Goal: Task Accomplishment & Management: Manage account settings

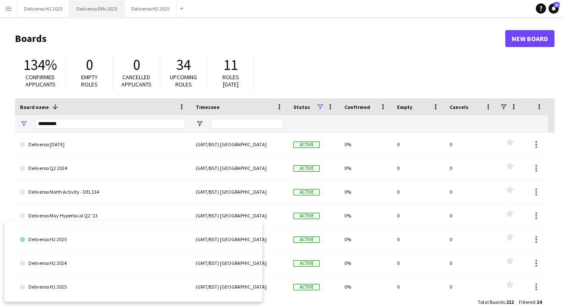
click at [82, 12] on button "Deliveroo EMs 2025 Close" at bounding box center [97, 8] width 55 height 17
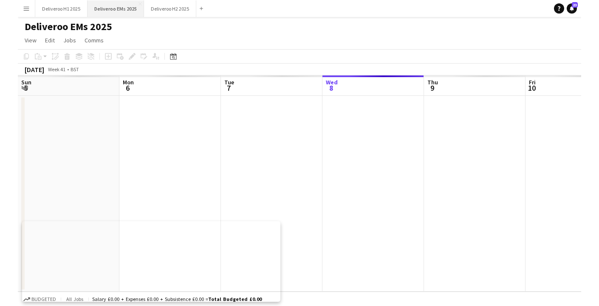
scroll to position [0, 203]
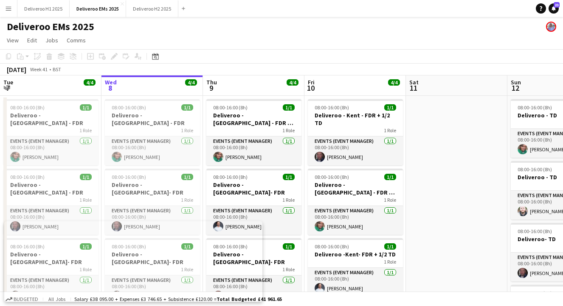
click at [5, 8] on app-icon "Menu" at bounding box center [8, 8] width 7 height 7
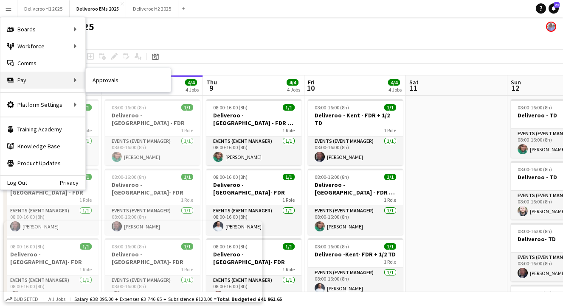
click at [62, 81] on div "Pay Pay" at bounding box center [42, 80] width 85 height 17
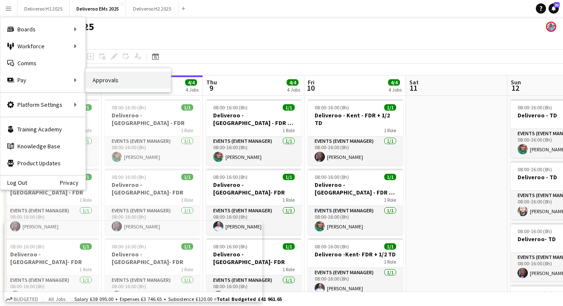
click at [98, 79] on link "Approvals" at bounding box center [128, 80] width 85 height 17
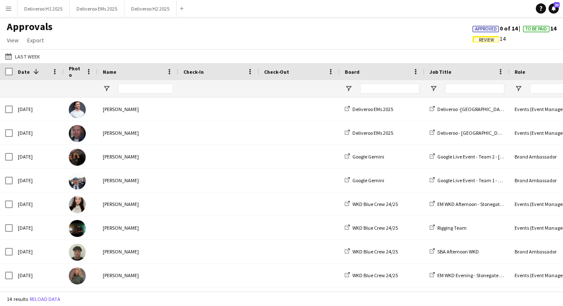
click at [8, 8] on app-icon "Menu" at bounding box center [8, 8] width 7 height 7
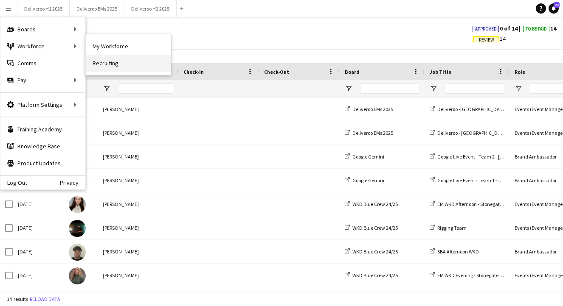
click at [115, 61] on link "Recruiting" at bounding box center [128, 63] width 85 height 17
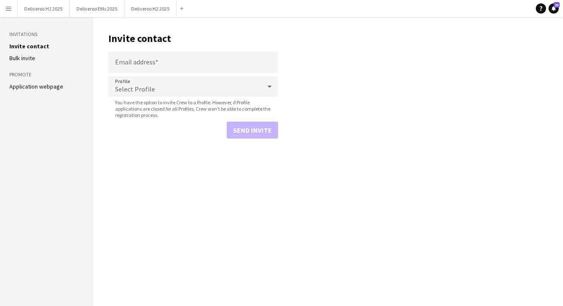
click at [49, 91] on aside "Invitations Invite contact [PERSON_NAME] invite Promote Application webpage" at bounding box center [46, 161] width 93 height 289
click at [56, 88] on link "Application webpage" at bounding box center [36, 87] width 54 height 8
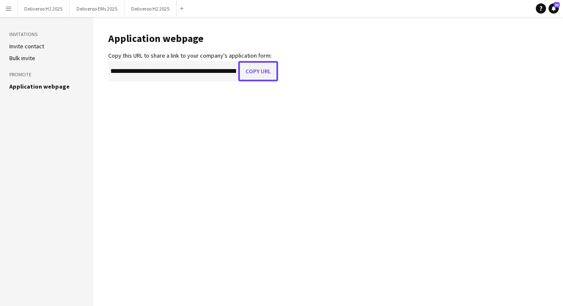
click at [254, 74] on button "Copy URL" at bounding box center [258, 71] width 40 height 20
click at [5, 11] on app-icon "Menu" at bounding box center [8, 8] width 7 height 7
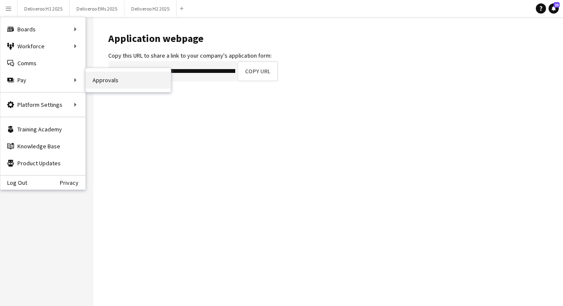
click at [95, 85] on link "Approvals" at bounding box center [128, 80] width 85 height 17
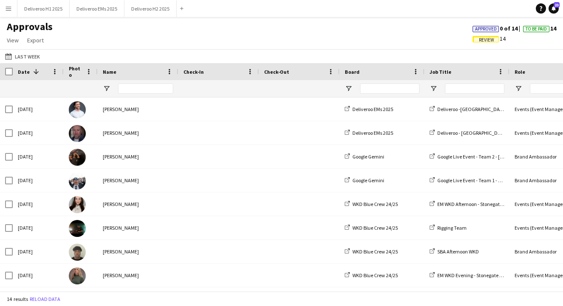
click at [488, 37] on span "Review" at bounding box center [486, 40] width 15 height 6
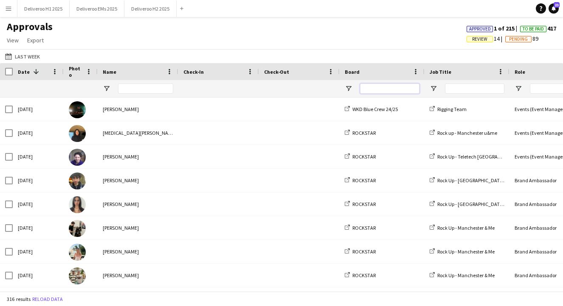
click at [371, 90] on input "Board Filter Input" at bounding box center [389, 89] width 59 height 10
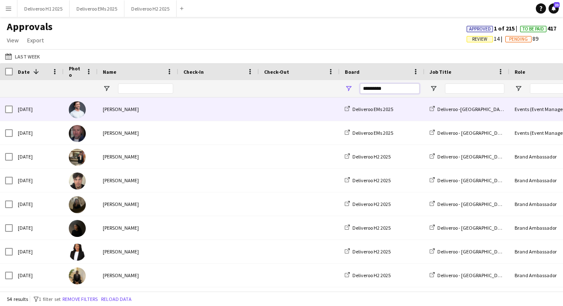
type input "*********"
click at [295, 114] on span at bounding box center [299, 109] width 70 height 23
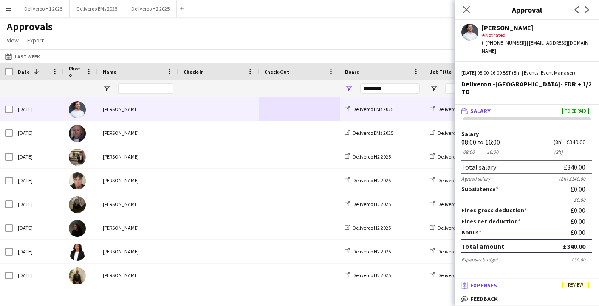
click at [520, 286] on mat-panel-title "receipt Expenses Review" at bounding box center [524, 286] width 141 height 8
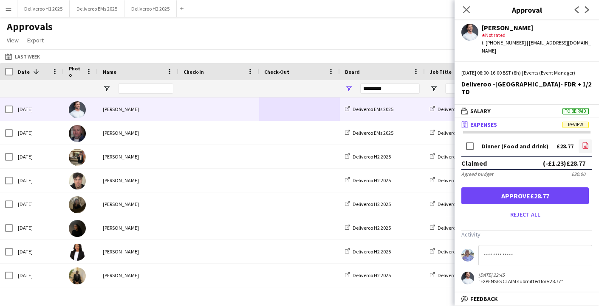
click at [562, 142] on icon "file-image" at bounding box center [585, 145] width 7 height 7
click at [528, 189] on button "Approve £28.77" at bounding box center [524, 196] width 127 height 17
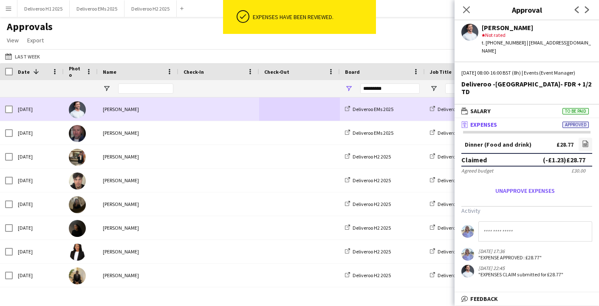
click at [263, 110] on div at bounding box center [299, 109] width 81 height 23
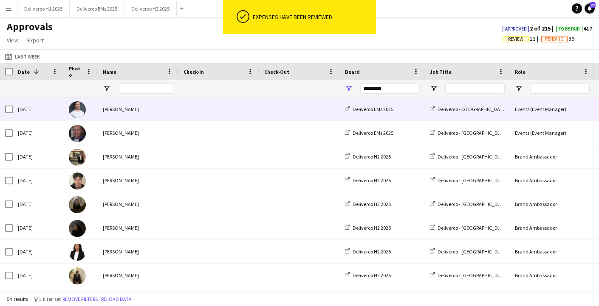
click at [263, 110] on div at bounding box center [299, 109] width 81 height 23
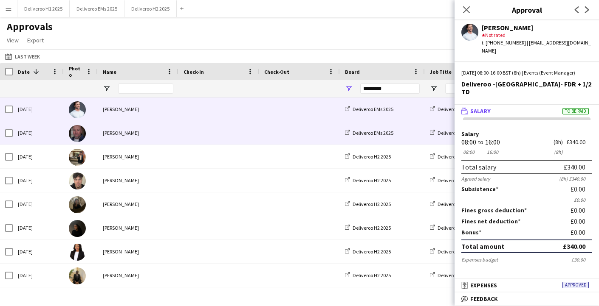
click at [223, 137] on span at bounding box center [218, 132] width 70 height 23
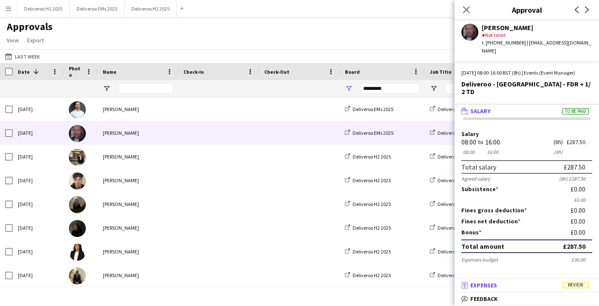
click at [529, 281] on mat-expansion-panel-header "receipt Expenses Review" at bounding box center [526, 285] width 144 height 13
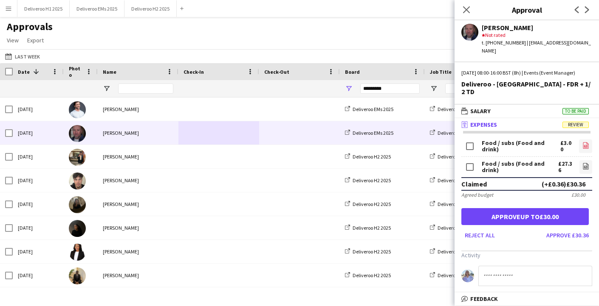
click at [562, 146] on icon at bounding box center [585, 147] width 3 height 3
click at [562, 163] on icon "file-image" at bounding box center [585, 166] width 7 height 7
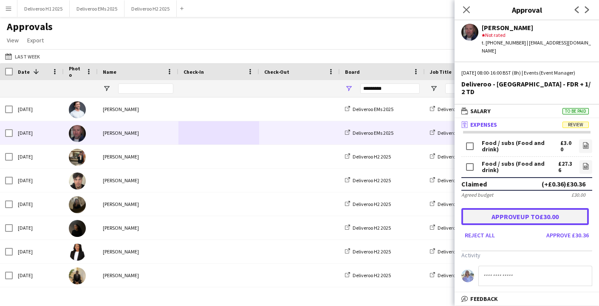
click at [548, 208] on button "Approve up to £30.00" at bounding box center [524, 216] width 127 height 17
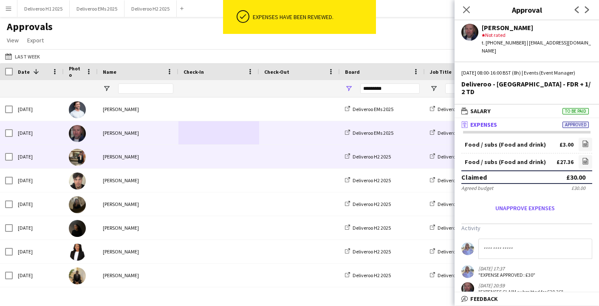
click at [218, 160] on span at bounding box center [218, 156] width 70 height 23
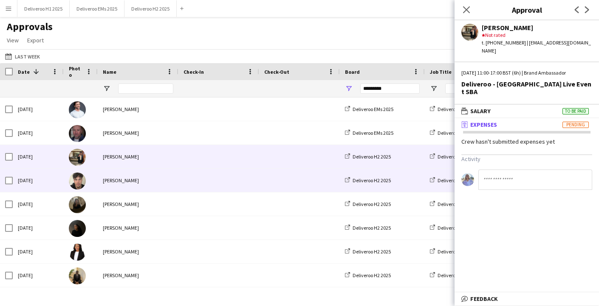
click at [218, 177] on span at bounding box center [218, 180] width 70 height 23
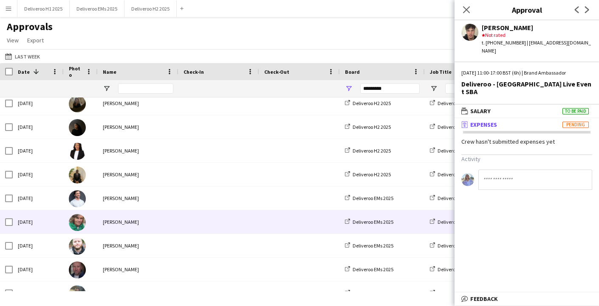
scroll to position [101, 0]
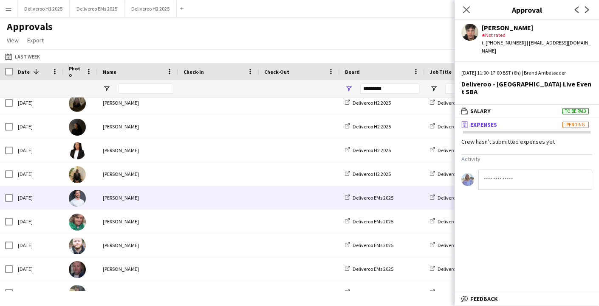
click at [209, 197] on span at bounding box center [218, 197] width 70 height 23
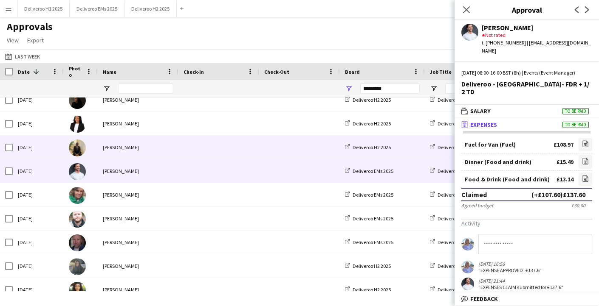
scroll to position [129, 0]
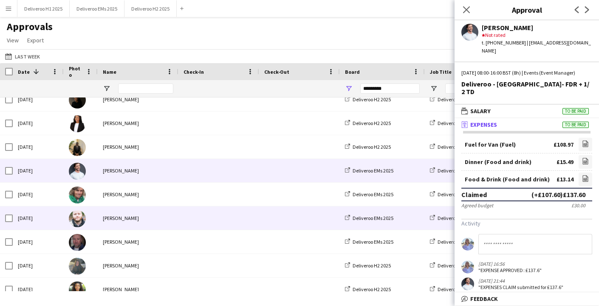
click at [205, 227] on span at bounding box center [218, 218] width 70 height 23
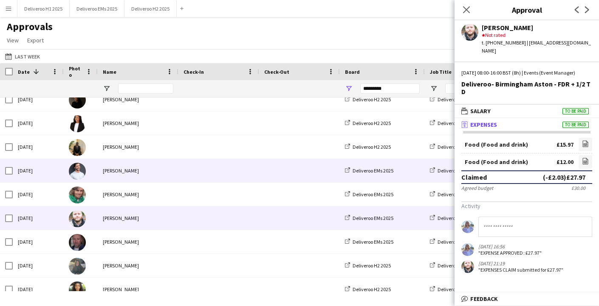
scroll to position [0, 0]
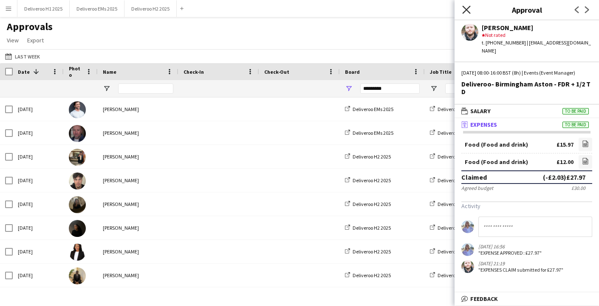
click at [466, 10] on icon at bounding box center [466, 10] width 8 height 8
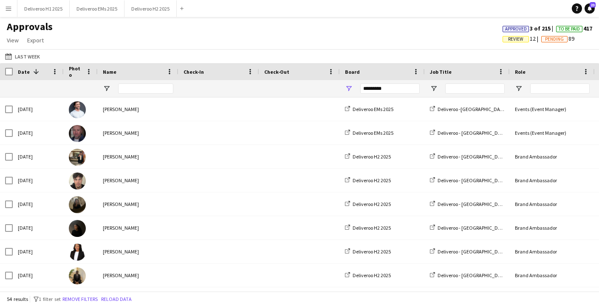
click at [516, 39] on span "Review" at bounding box center [515, 40] width 15 height 6
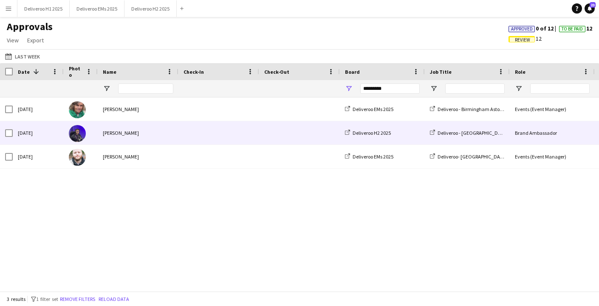
click at [214, 114] on span at bounding box center [218, 109] width 70 height 23
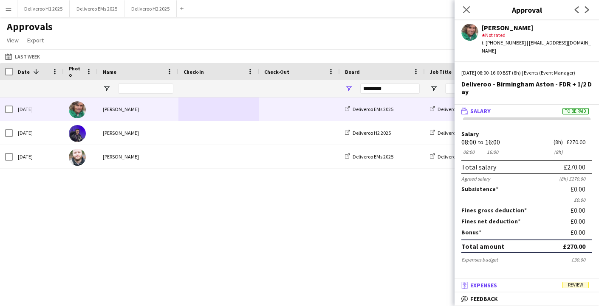
click at [539, 285] on mat-panel-title "receipt Expenses Review" at bounding box center [524, 286] width 141 height 8
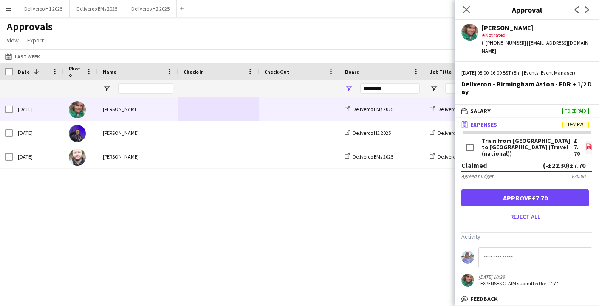
click at [562, 148] on icon at bounding box center [588, 147] width 3 height 3
click at [532, 199] on button "Approve £7.70" at bounding box center [524, 198] width 127 height 17
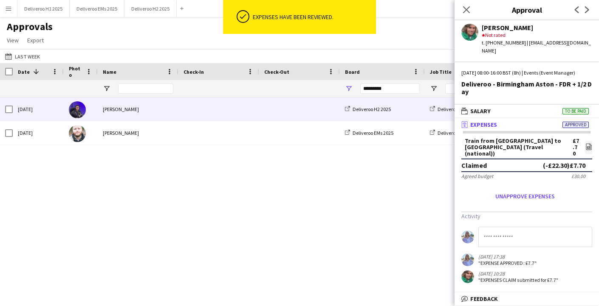
click at [264, 103] on span at bounding box center [299, 109] width 70 height 23
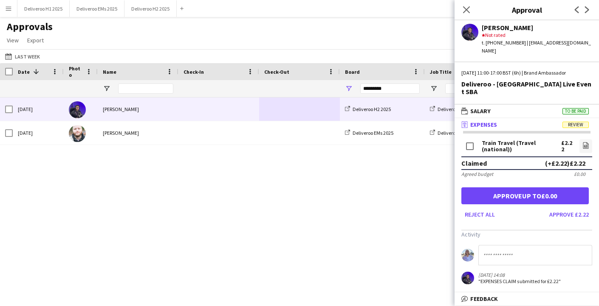
click at [556, 125] on mat-panel-title "receipt Expenses Review" at bounding box center [524, 125] width 141 height 8
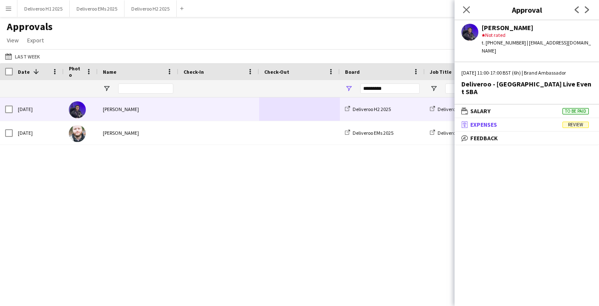
click at [556, 125] on mat-panel-title "receipt Expenses Review" at bounding box center [524, 125] width 141 height 8
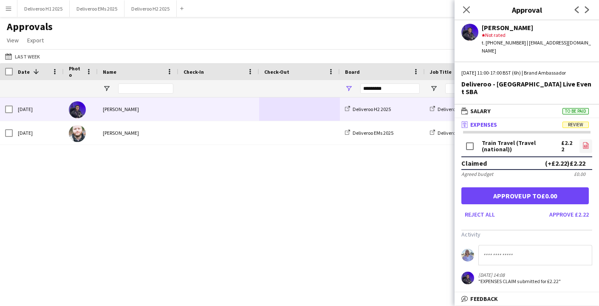
click at [562, 147] on link "file-image" at bounding box center [585, 147] width 13 height 14
click at [562, 216] on button "Approve £2.22" at bounding box center [568, 215] width 46 height 14
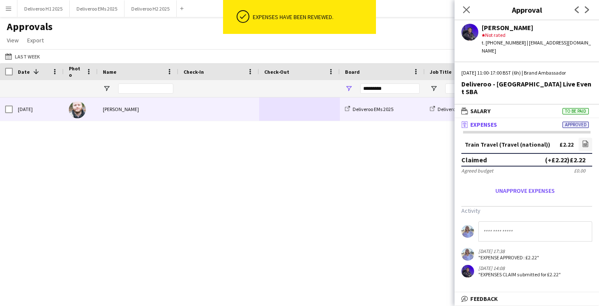
click at [167, 112] on div "[PERSON_NAME]" at bounding box center [138, 109] width 81 height 23
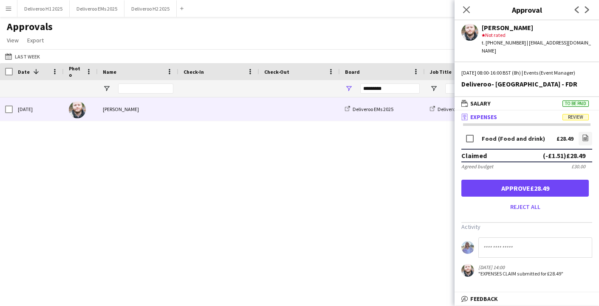
click at [551, 116] on mat-panel-title "receipt Expenses Review" at bounding box center [524, 117] width 141 height 8
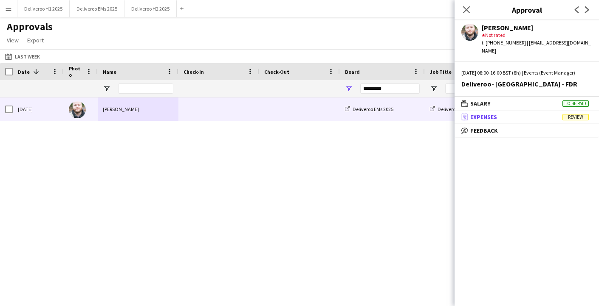
click at [551, 116] on mat-panel-title "receipt Expenses Review" at bounding box center [524, 117] width 141 height 8
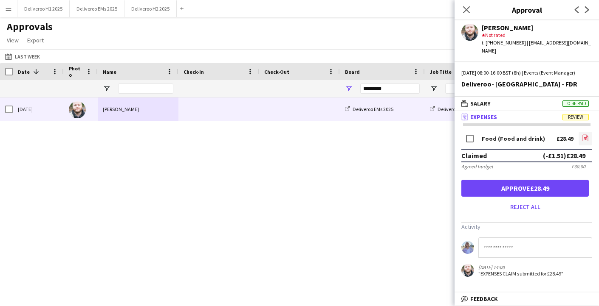
click at [562, 142] on app-icon "file-image" at bounding box center [585, 139] width 7 height 8
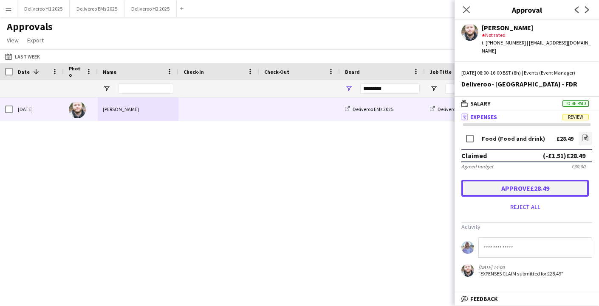
click at [531, 188] on button "Approve £28.49" at bounding box center [524, 188] width 127 height 17
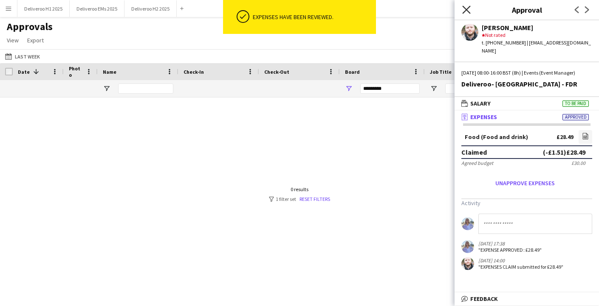
click at [465, 6] on icon "Close pop-in" at bounding box center [466, 10] width 8 height 8
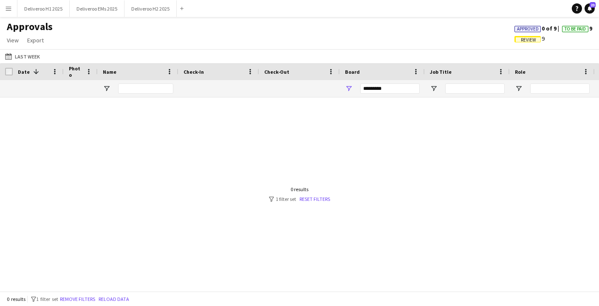
click at [520, 38] on span "Review" at bounding box center [527, 40] width 15 height 6
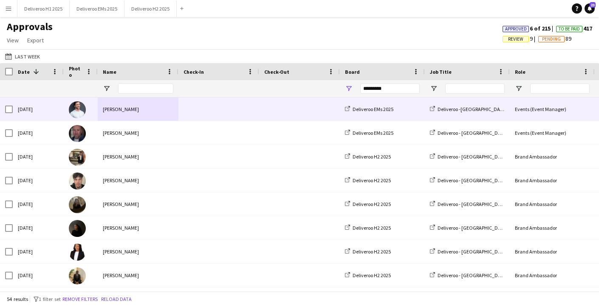
click at [259, 111] on div at bounding box center [299, 109] width 81 height 23
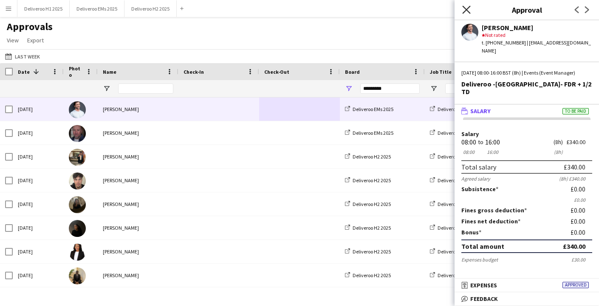
click at [465, 8] on icon at bounding box center [466, 10] width 8 height 8
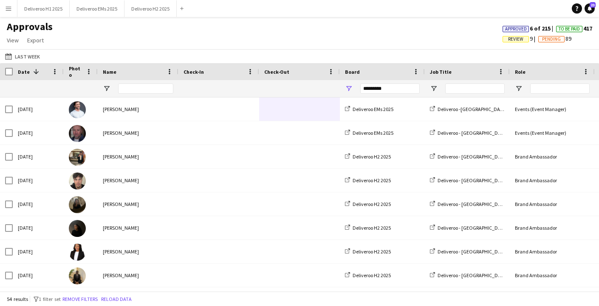
click at [520, 39] on span "Review" at bounding box center [515, 39] width 26 height 6
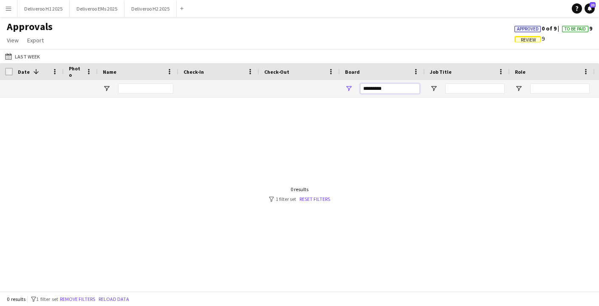
click at [394, 92] on input "*********" at bounding box center [389, 89] width 59 height 10
click at [151, 134] on div at bounding box center [299, 195] width 599 height 194
